Goal: Task Accomplishment & Management: Manage account settings

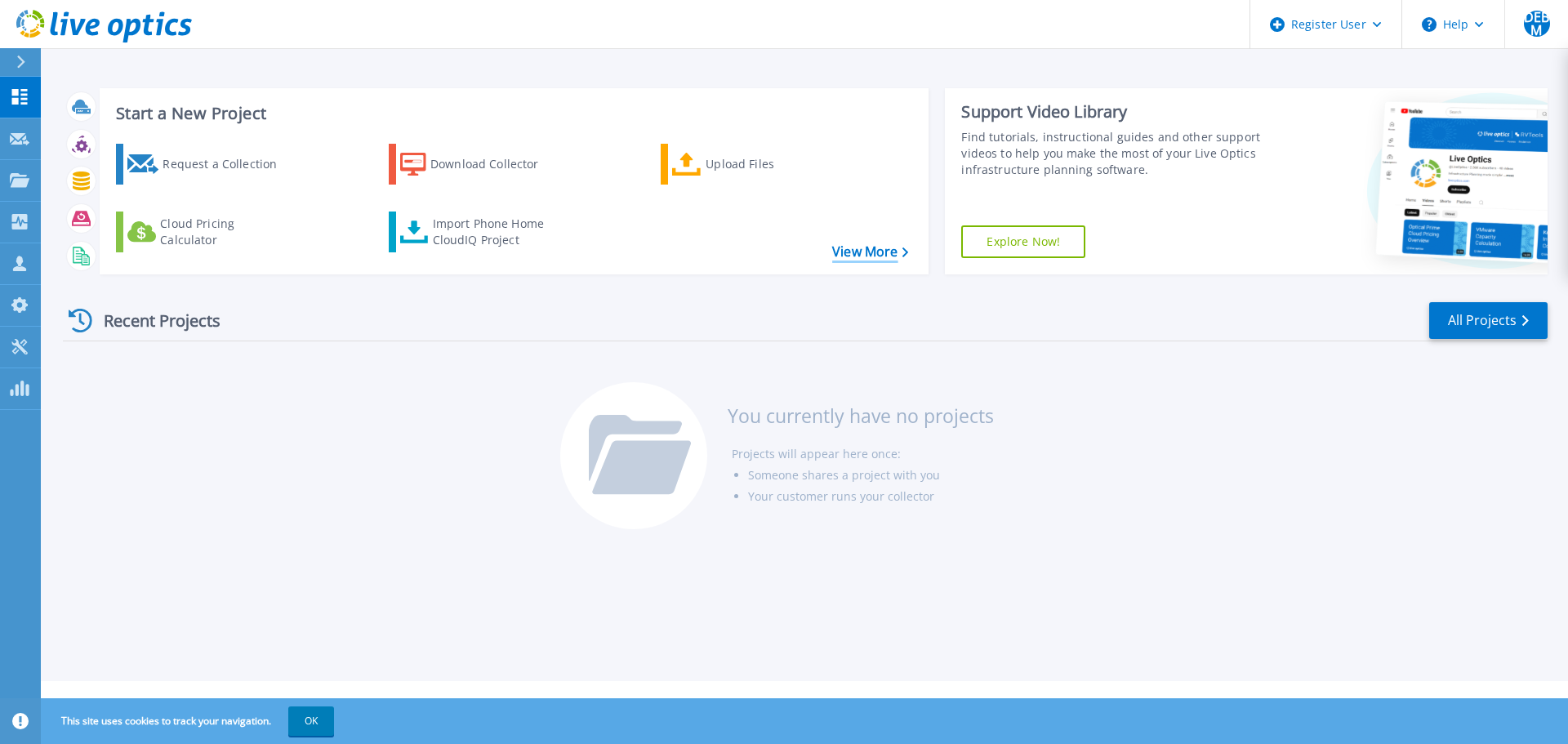
click at [863, 258] on link "View More" at bounding box center [870, 252] width 76 height 16
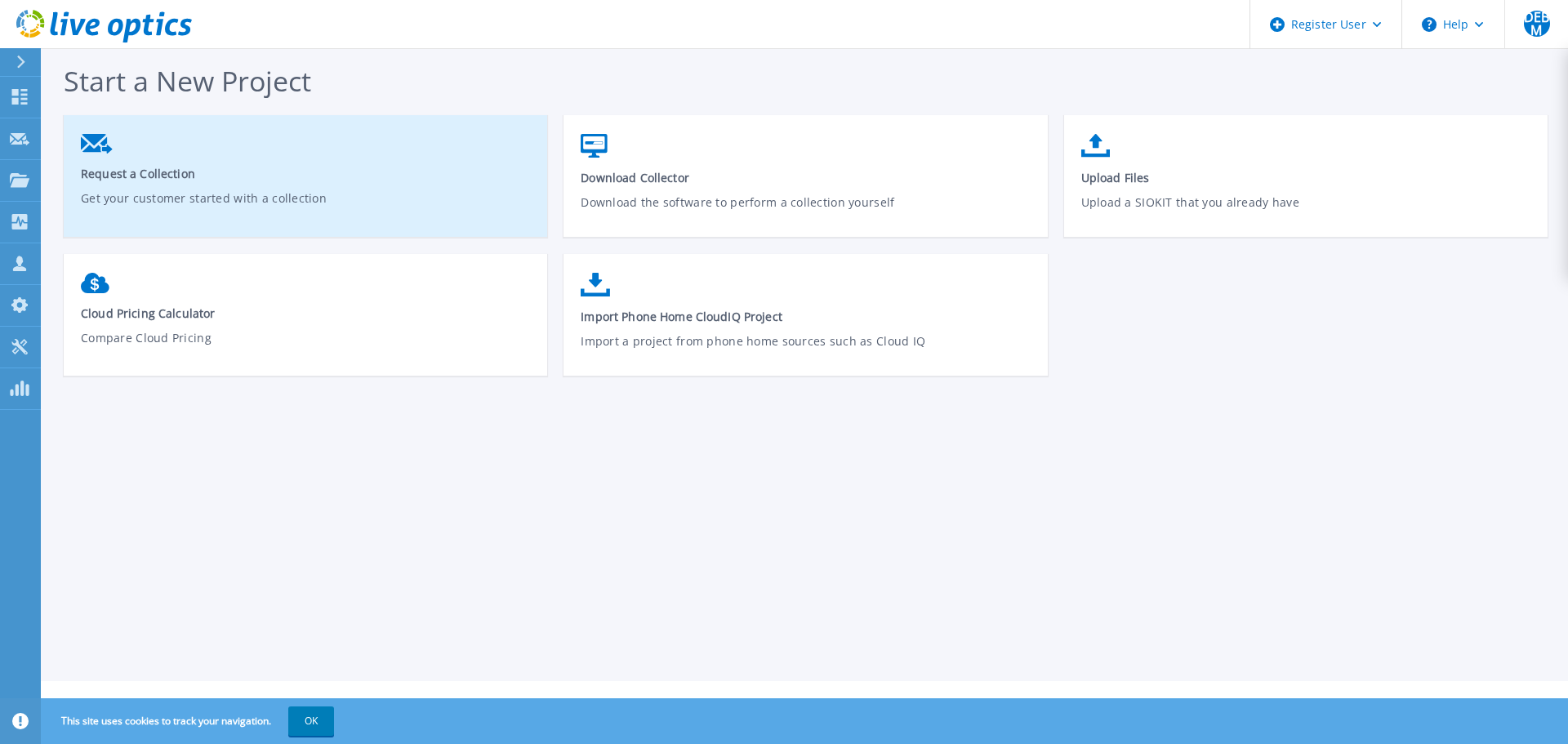
click at [195, 174] on span "Request a Collection" at bounding box center [306, 174] width 450 height 16
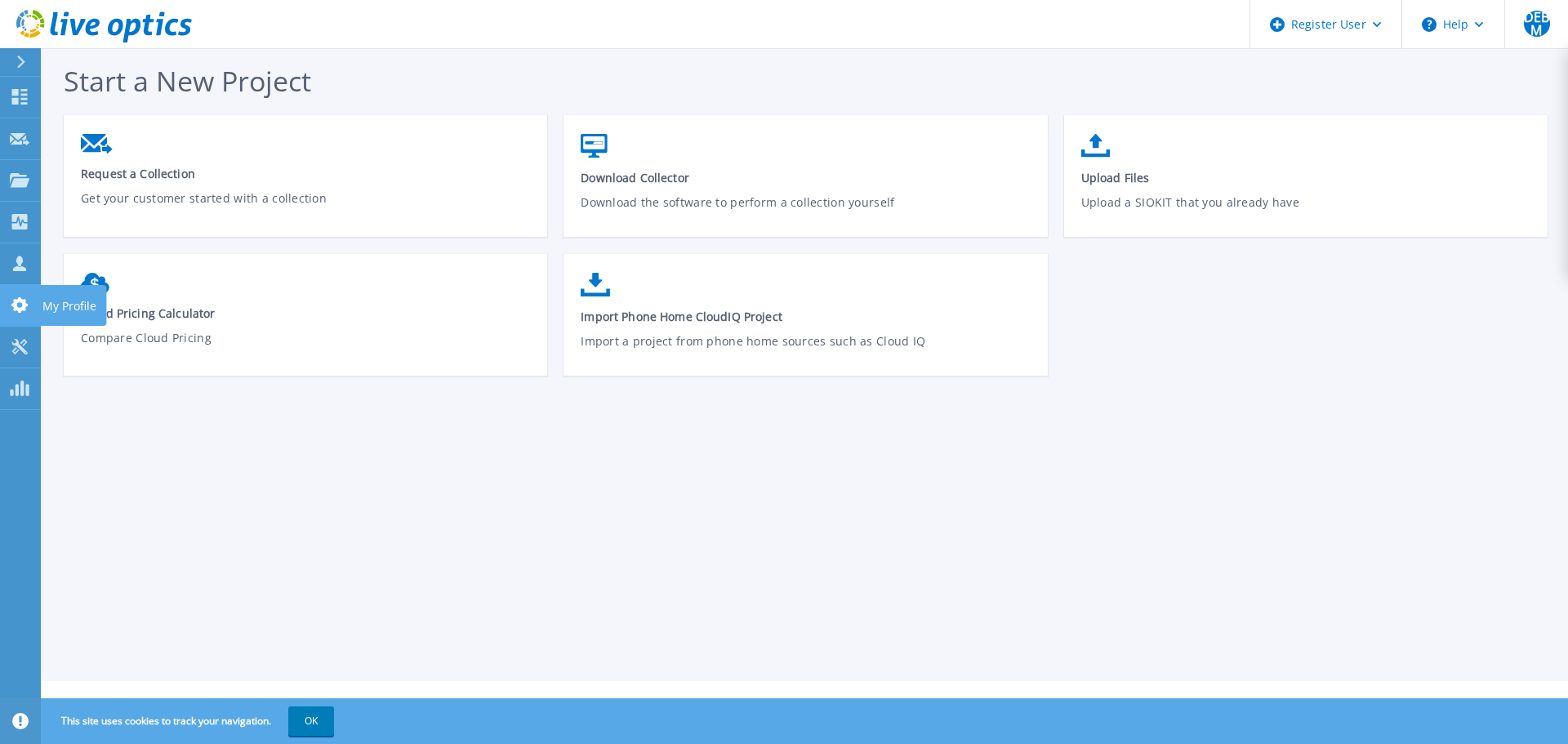
click at [81, 298] on p "My Profile" at bounding box center [70, 306] width 54 height 43
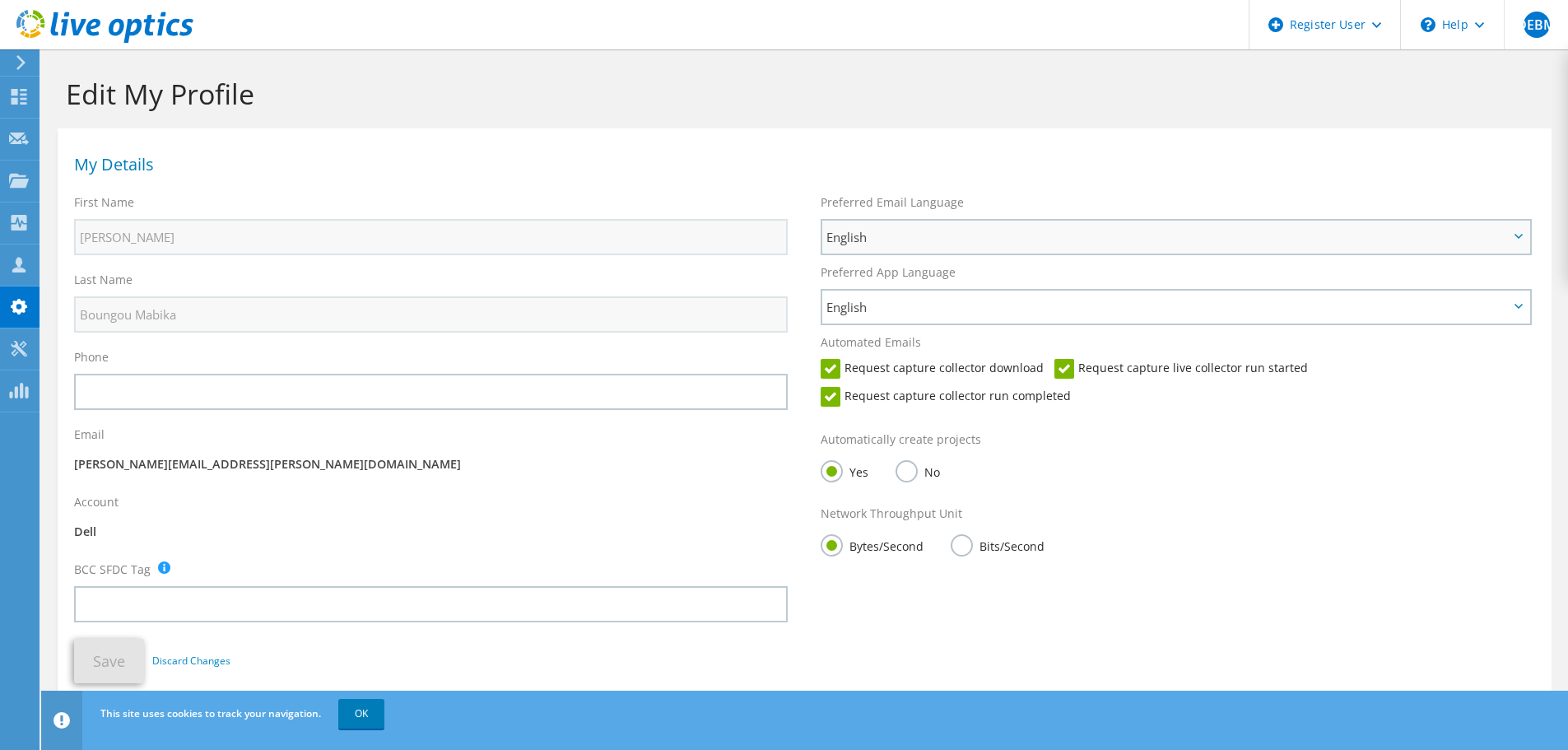
click at [972, 242] on span "English" at bounding box center [1167, 237] width 683 height 19
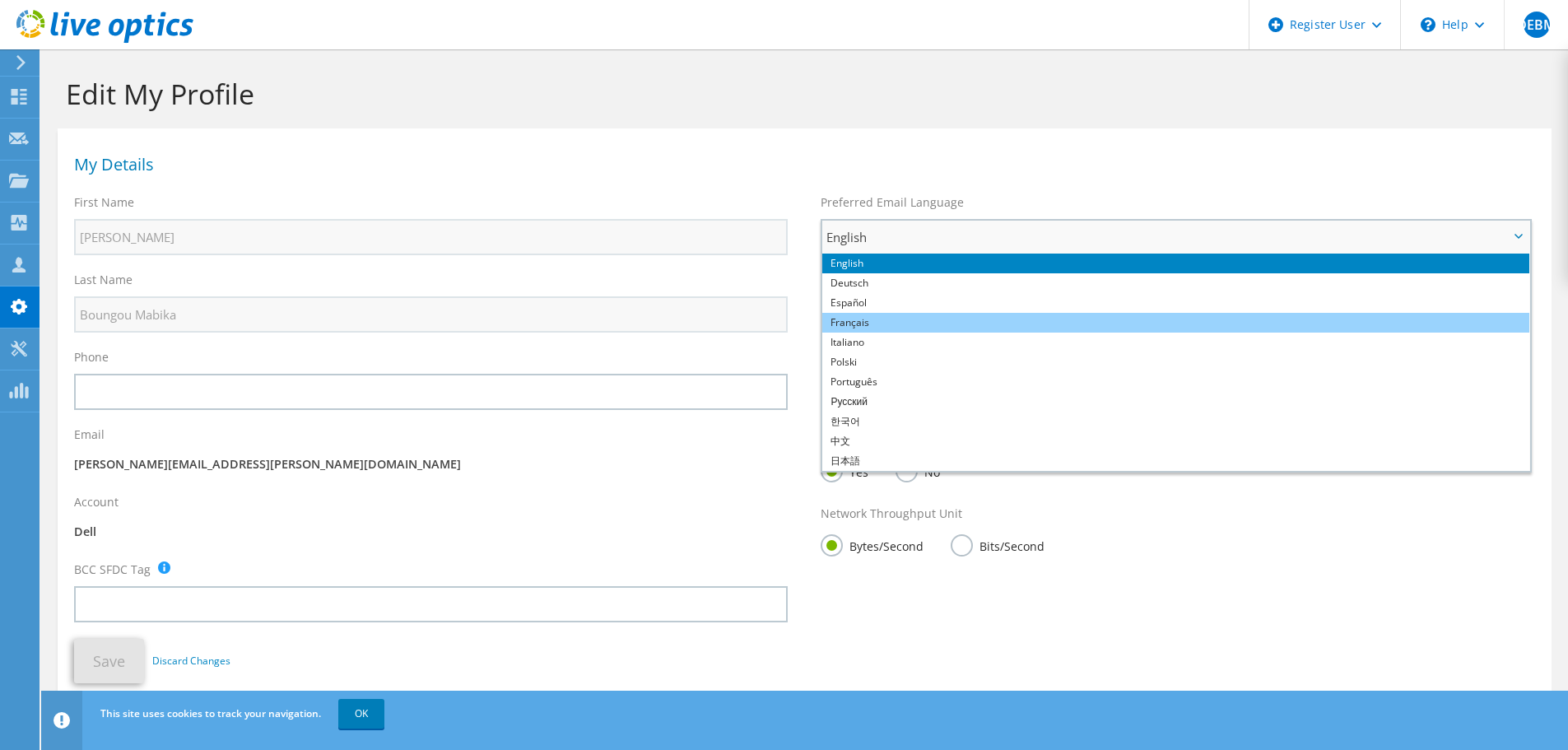
click at [906, 323] on li "Français" at bounding box center [1175, 323] width 707 height 19
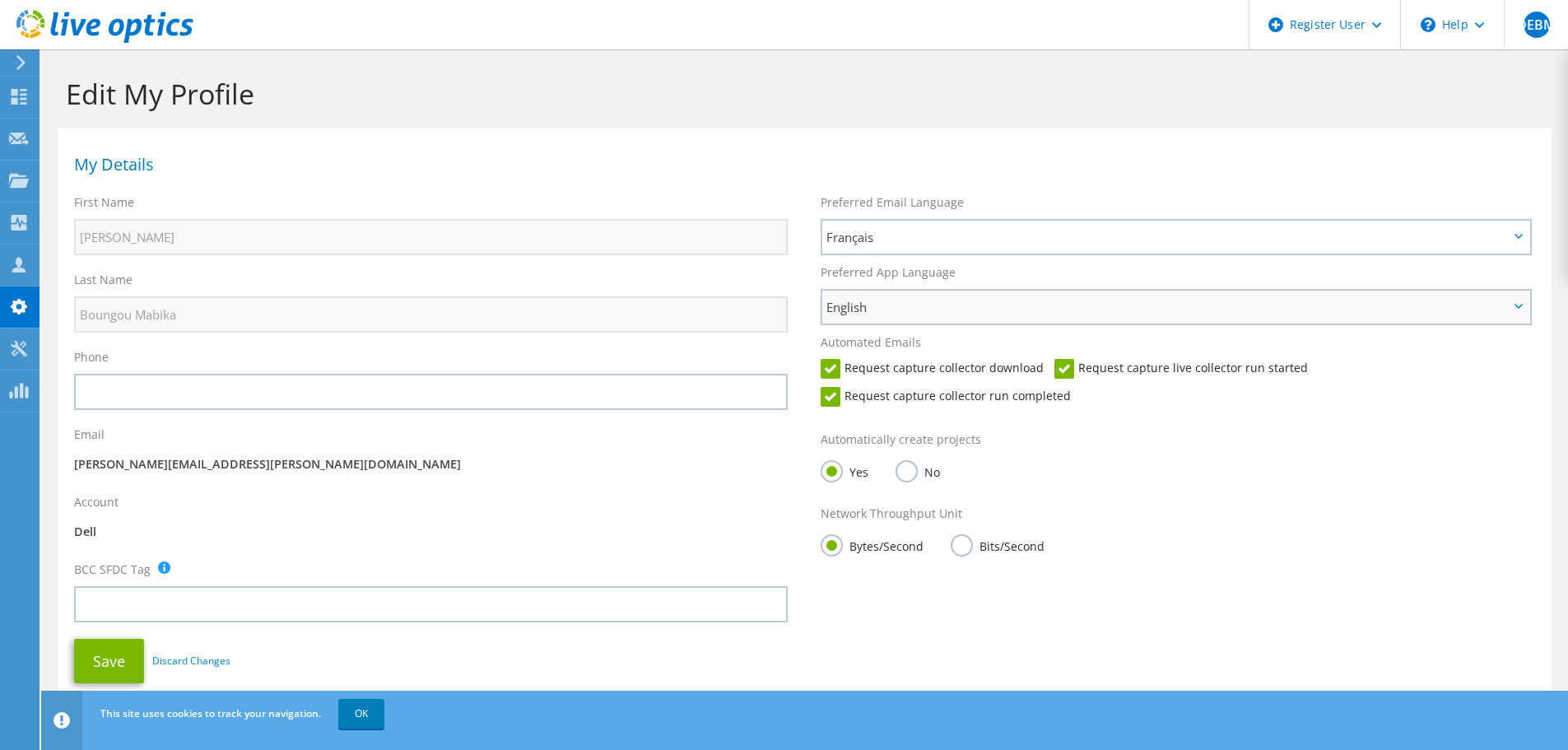
click at [932, 313] on span "English" at bounding box center [1167, 307] width 683 height 19
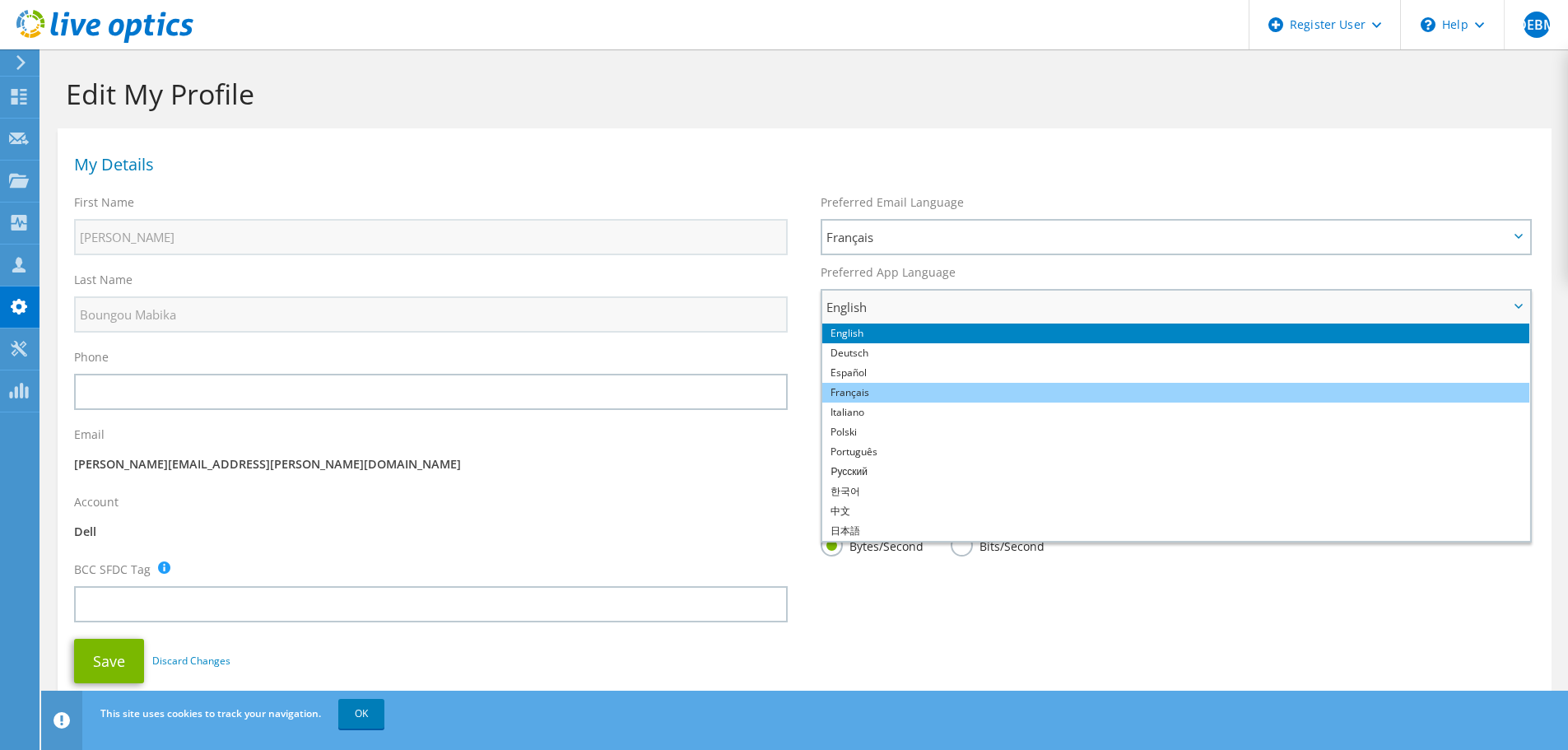
click at [878, 396] on li "Français" at bounding box center [1175, 393] width 707 height 19
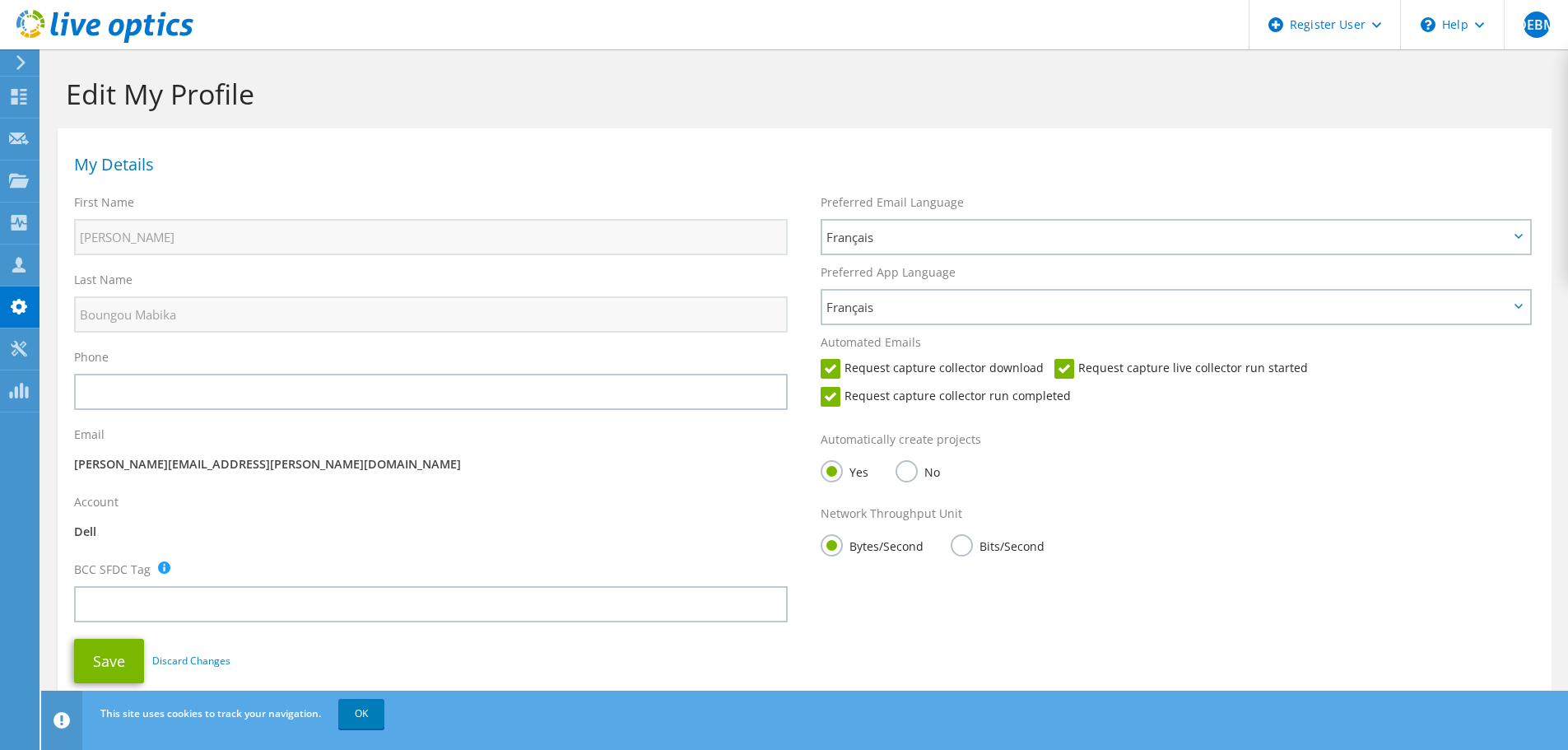
click at [960, 545] on label "Bits/Second" at bounding box center [997, 544] width 94 height 20
click at [0, 0] on input "Bits/Second" at bounding box center [0, 0] width 0 height 0
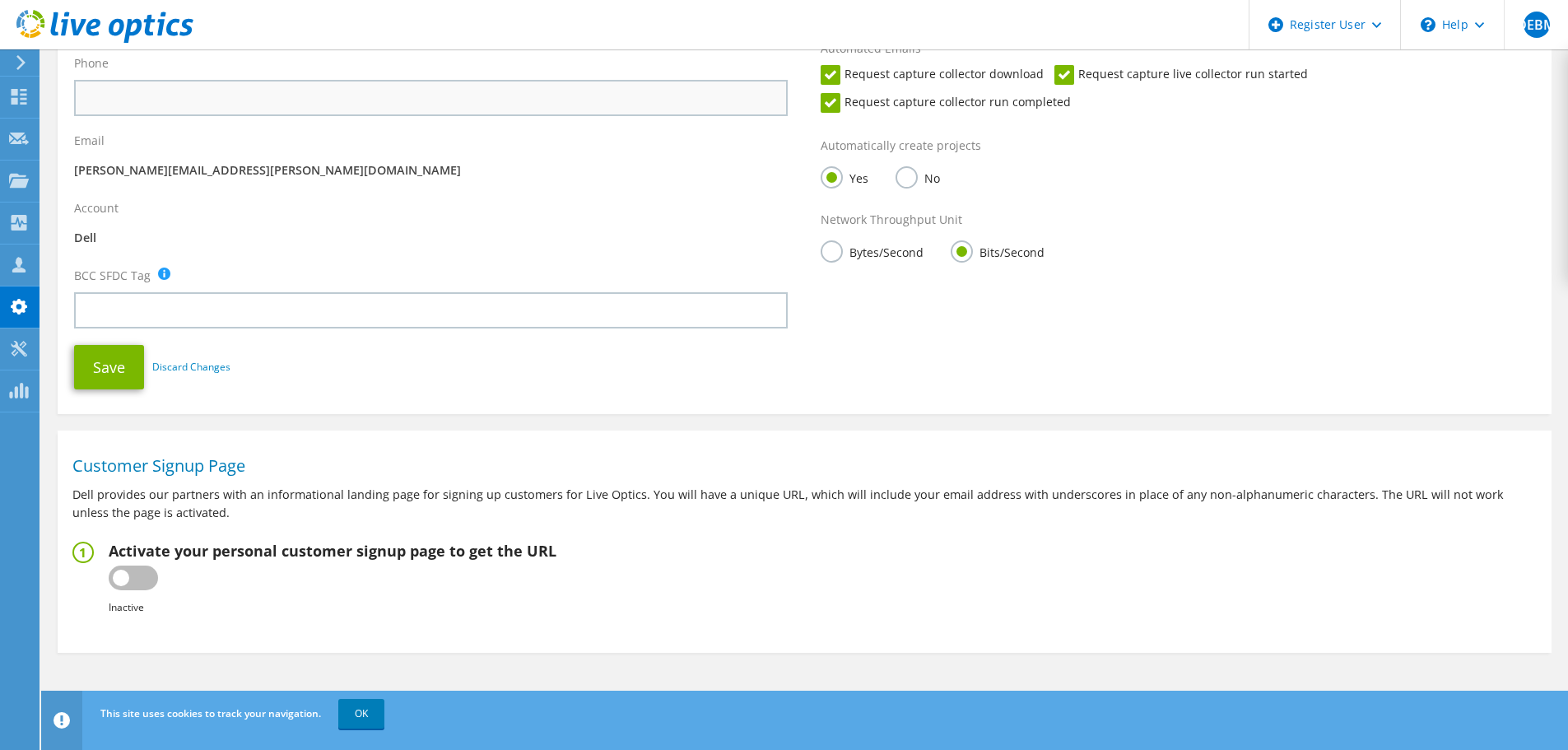
scroll to position [295, 0]
click at [103, 366] on button "Save" at bounding box center [108, 366] width 70 height 44
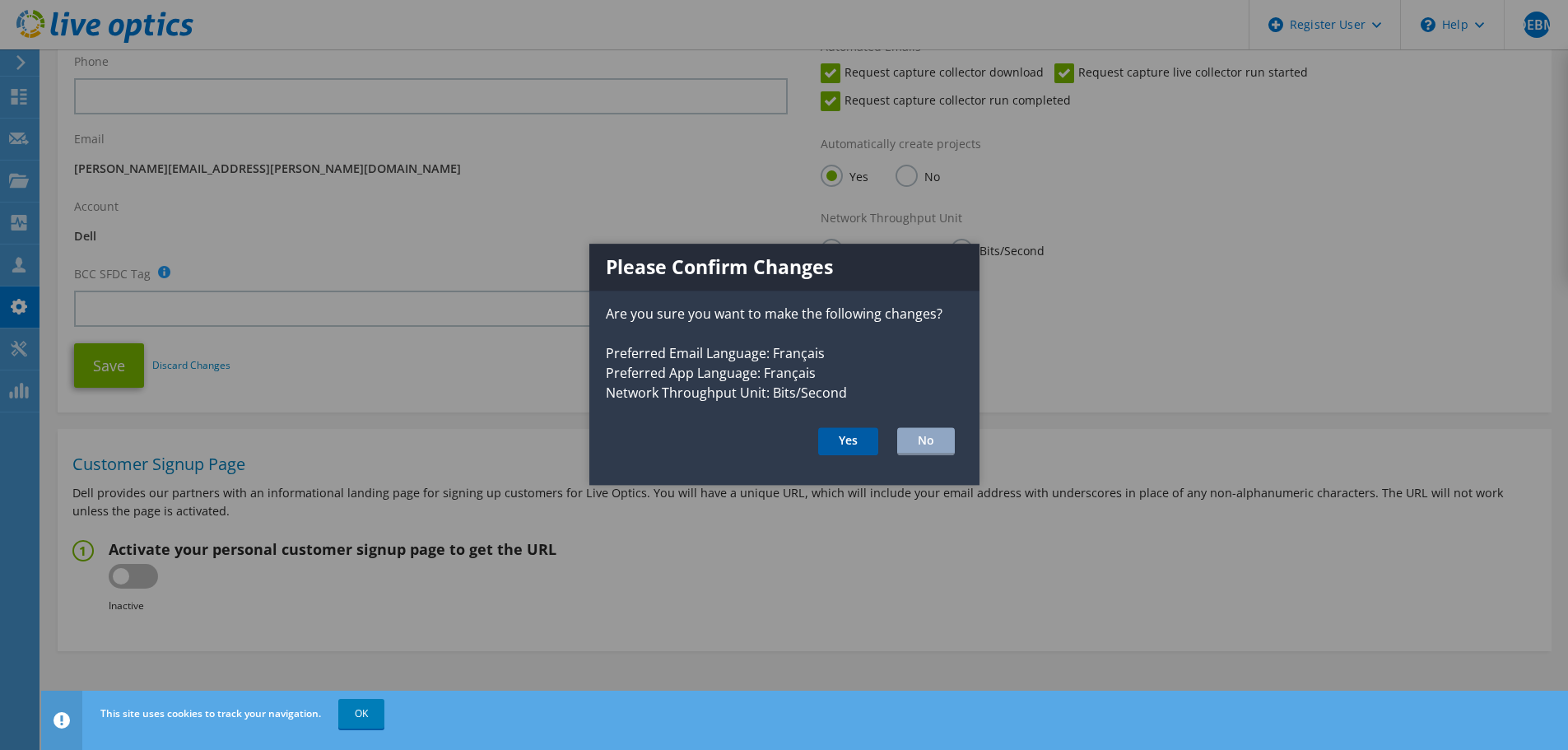
click at [841, 442] on button "Yes" at bounding box center [848, 442] width 60 height 28
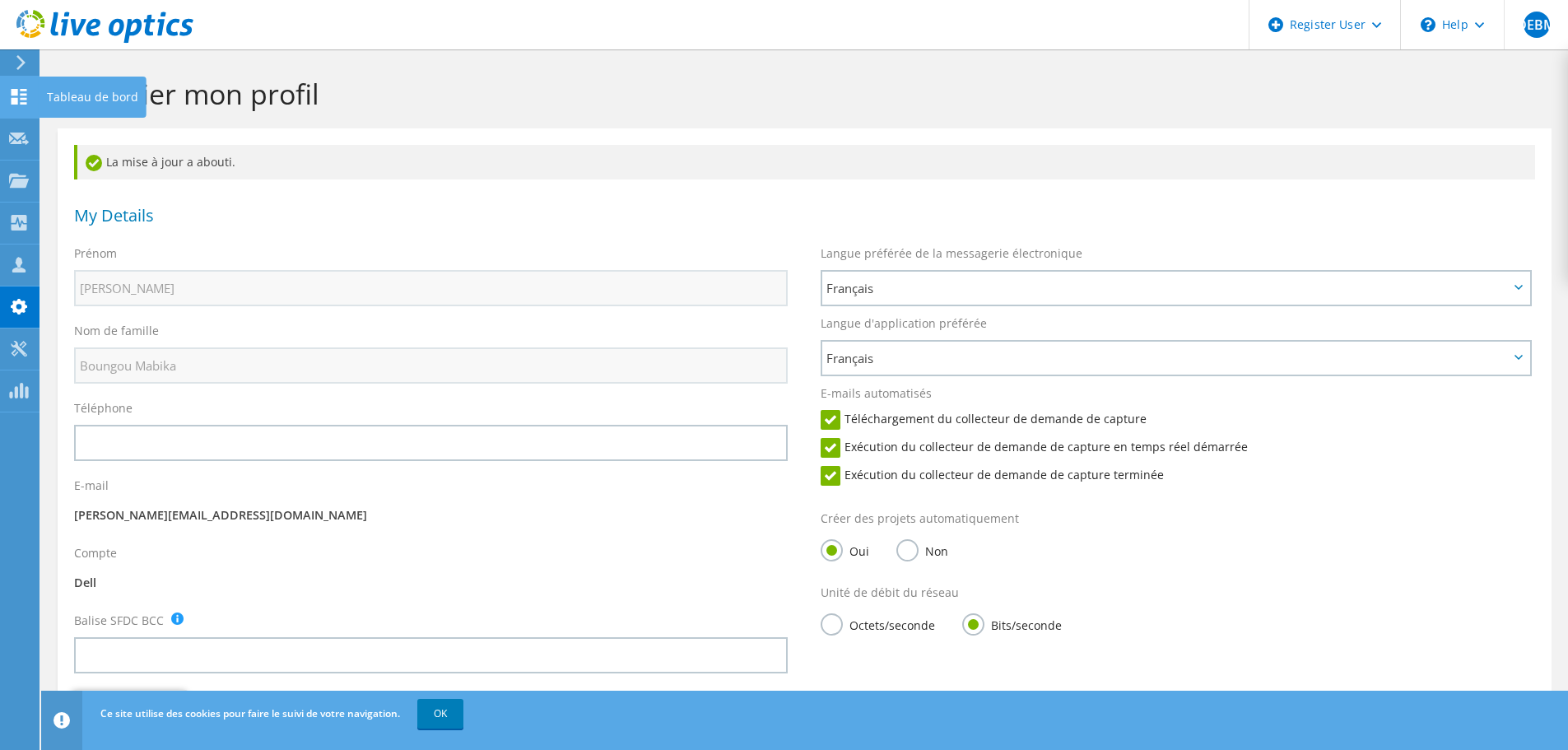
click at [14, 98] on use at bounding box center [19, 97] width 16 height 16
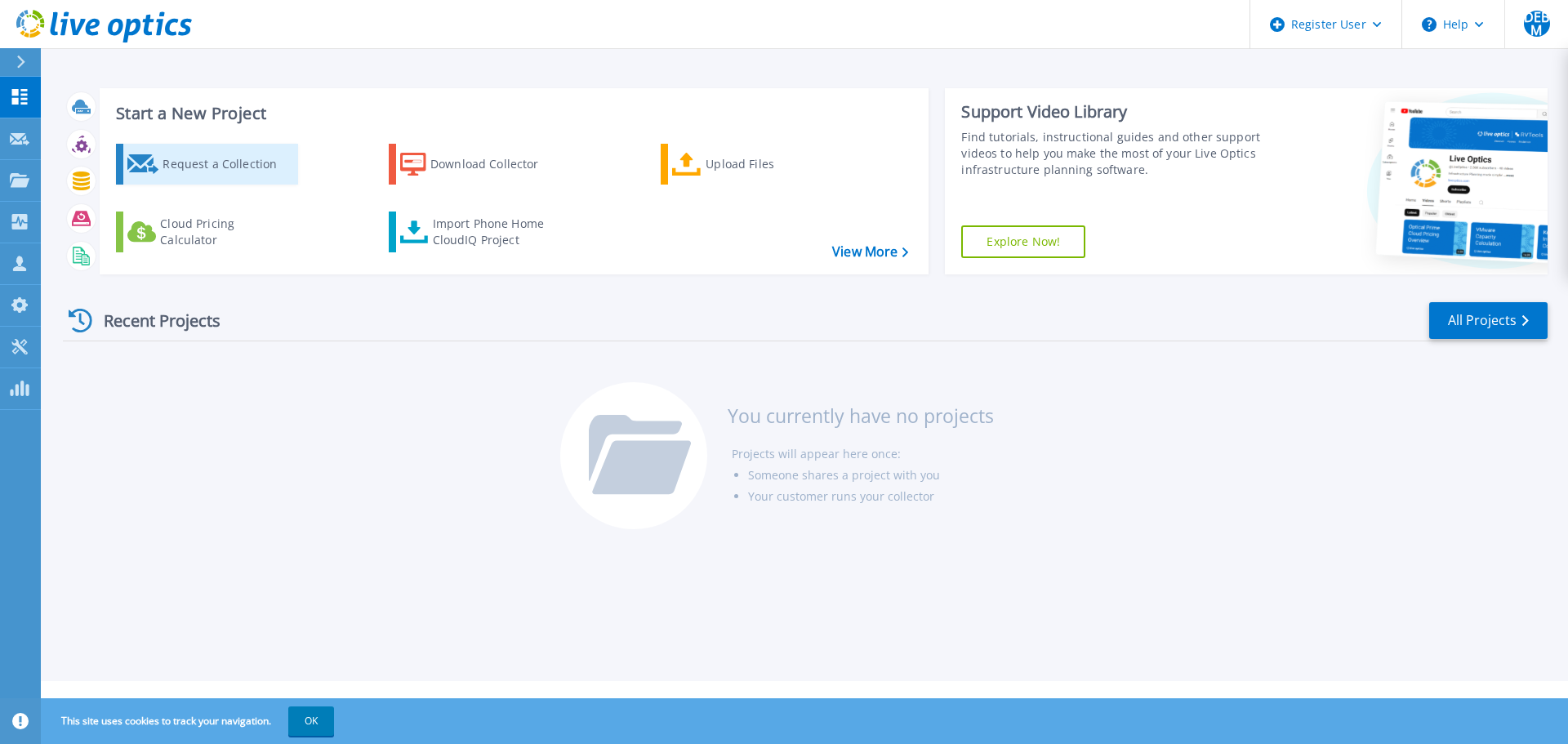
click at [202, 160] on div "Request a Collection" at bounding box center [228, 163] width 131 height 32
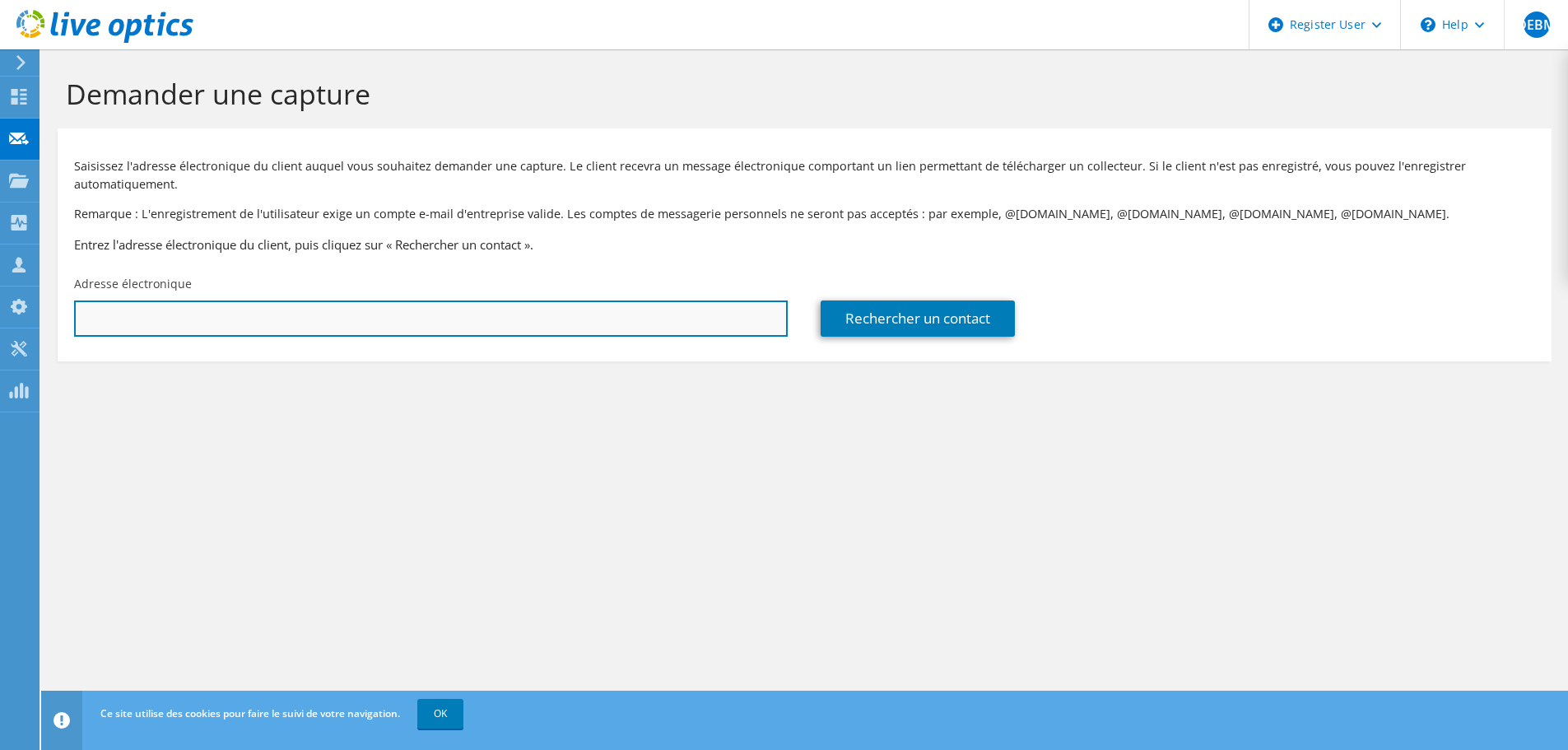
click at [270, 325] on input "text" at bounding box center [431, 318] width 714 height 36
type input "davy.evrard.mabika@dell.com"
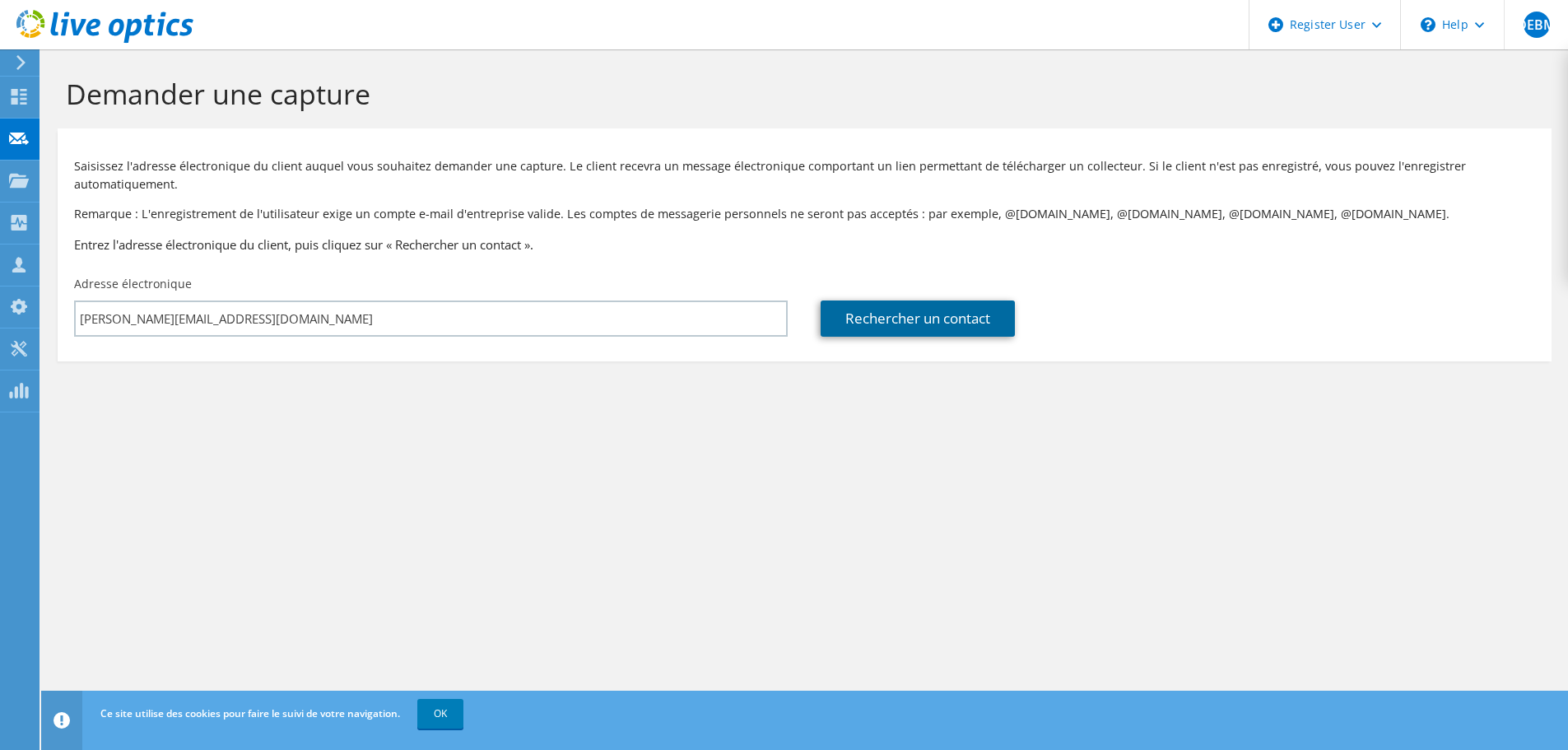
click at [928, 318] on link "Rechercher un contact" at bounding box center [918, 318] width 195 height 36
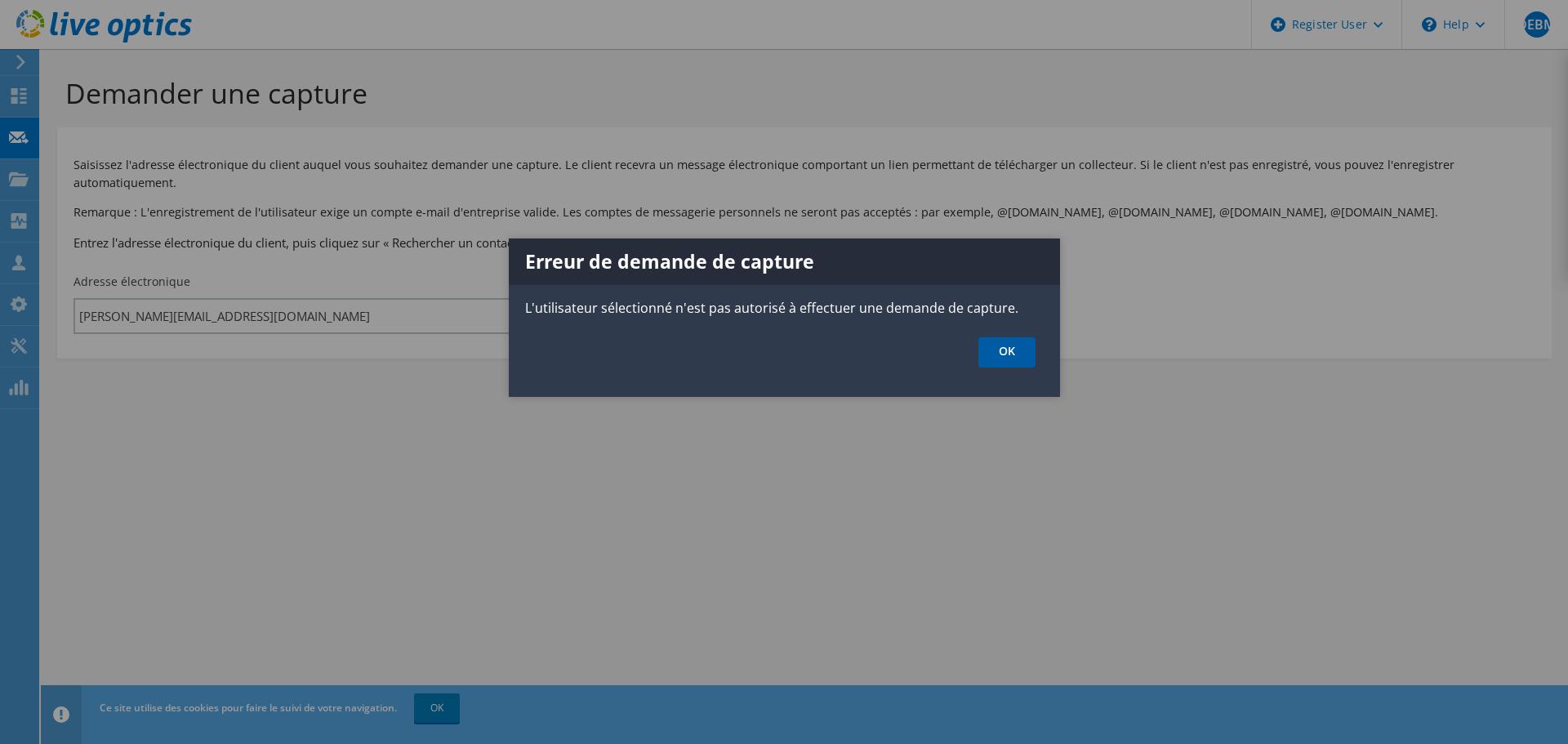
click at [1015, 354] on link "OK" at bounding box center [1006, 352] width 57 height 31
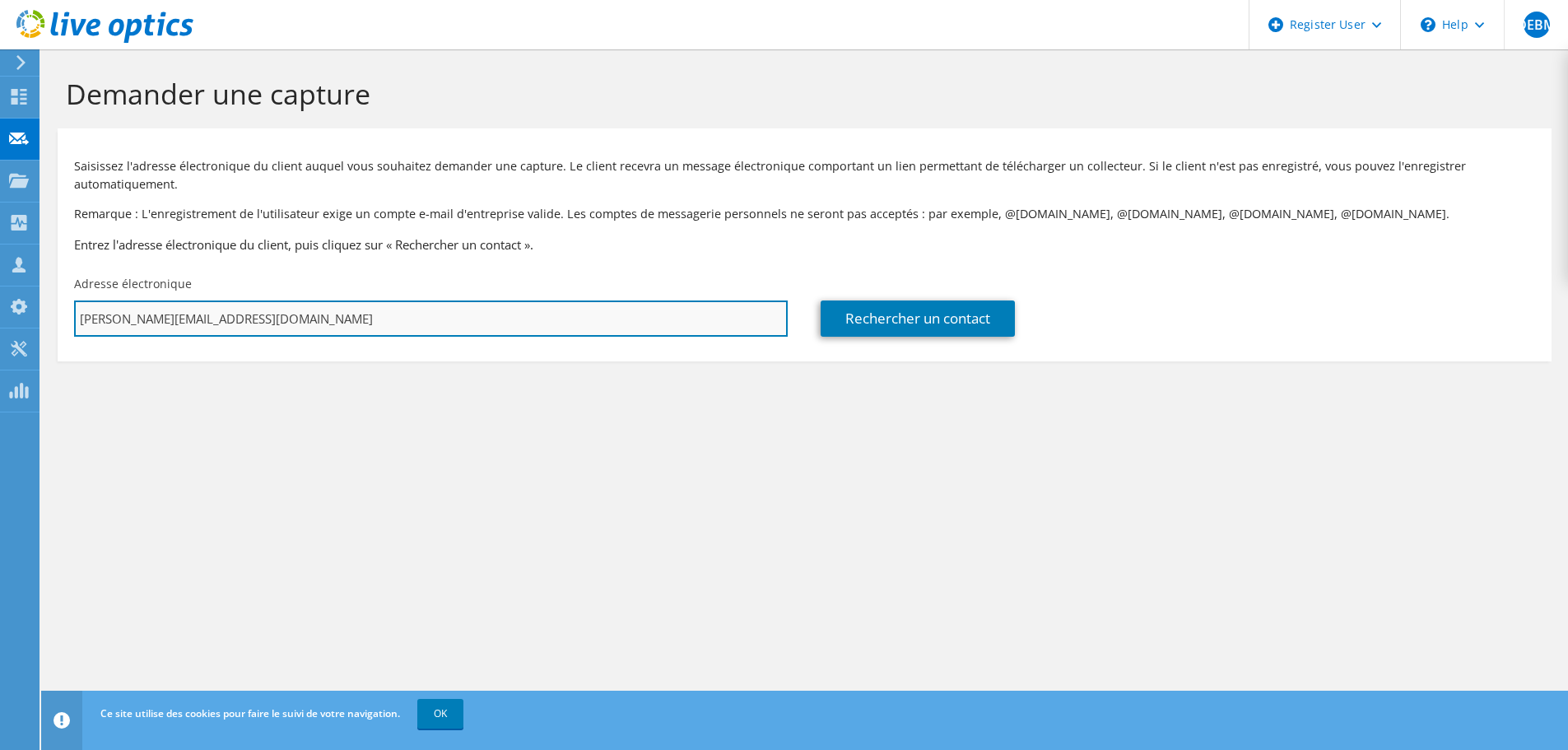
click at [233, 318] on input "davy.evrard.mabika@dell.com" at bounding box center [431, 318] width 714 height 36
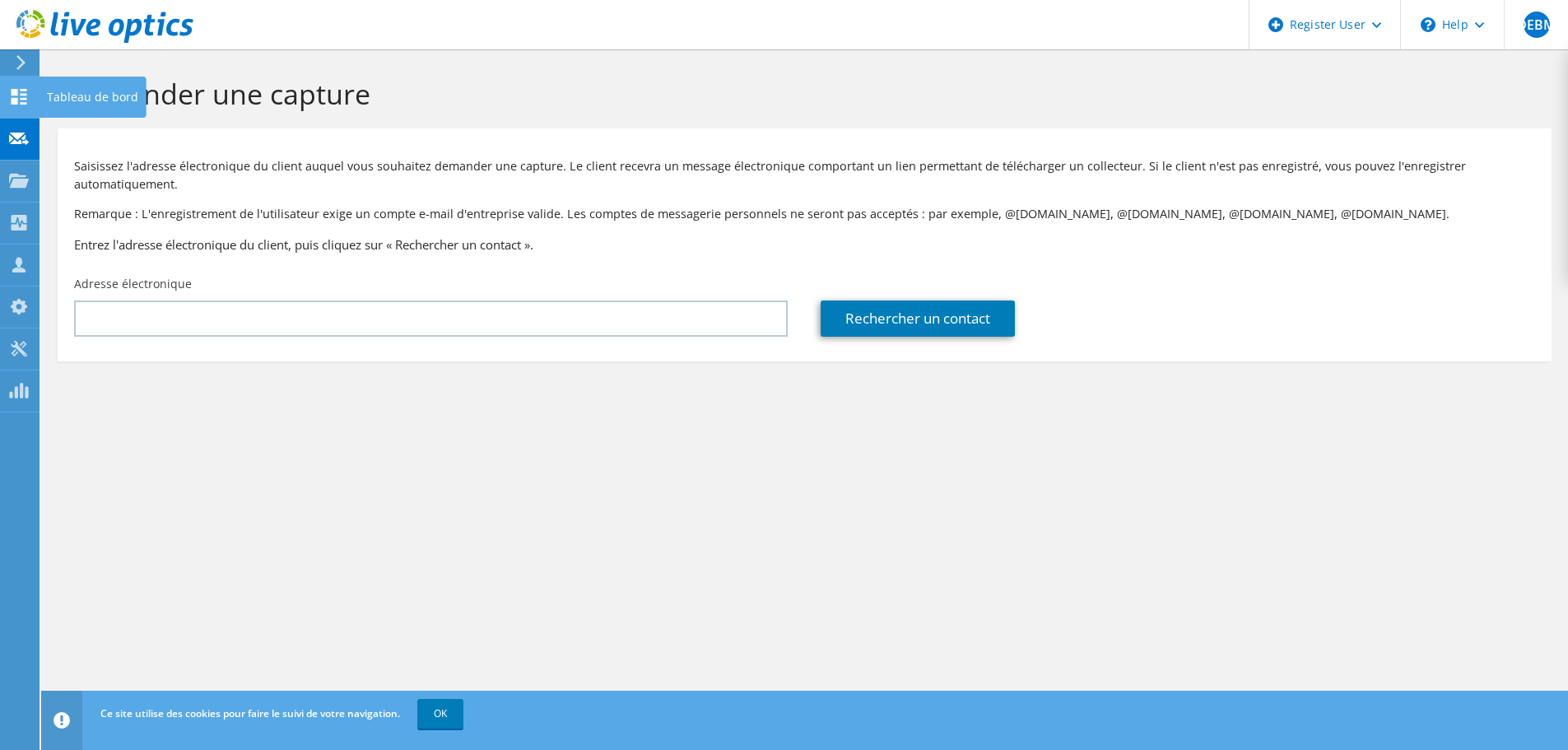
click at [11, 93] on use at bounding box center [19, 97] width 16 height 16
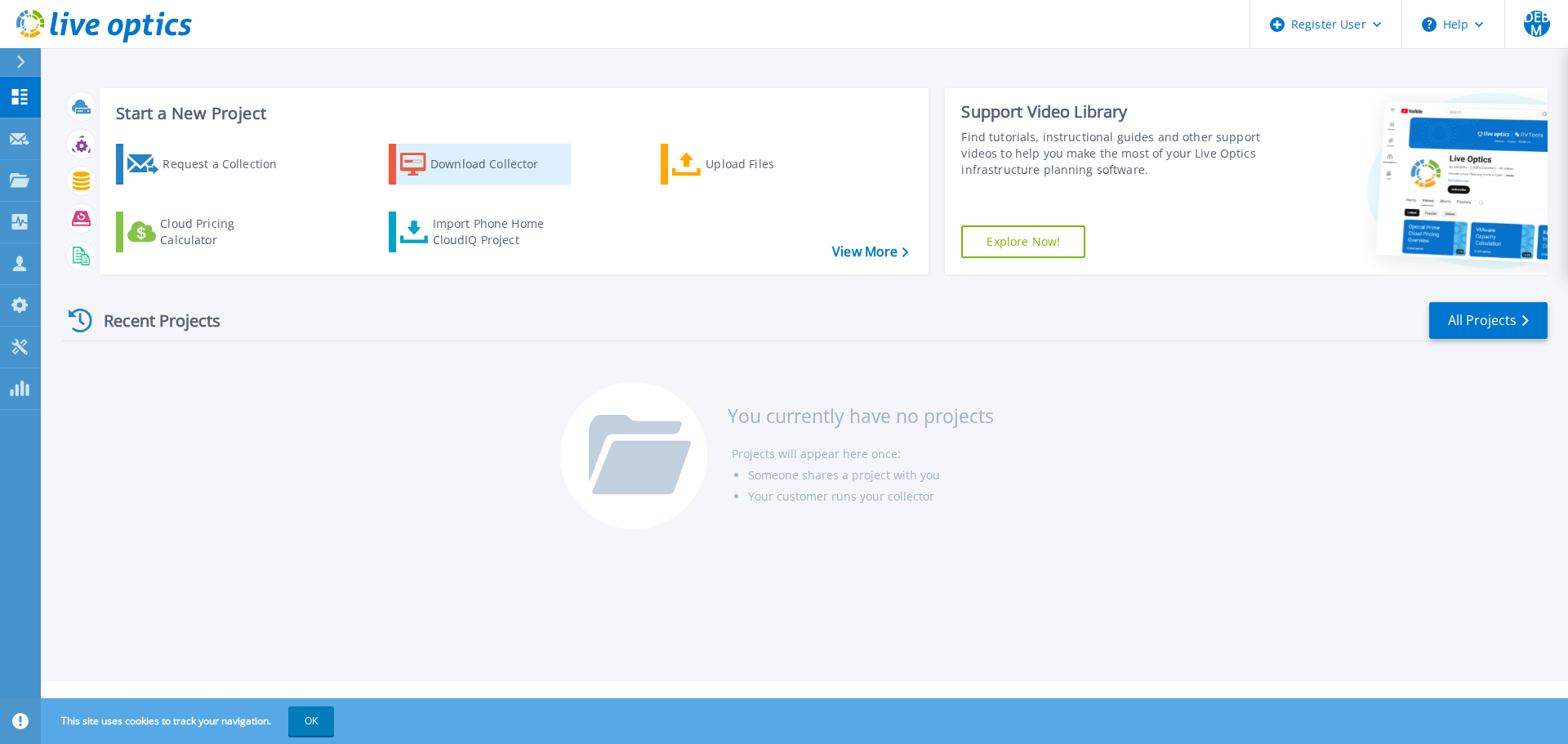
click at [492, 165] on div "Download Collector" at bounding box center [496, 163] width 131 height 32
